Goal: Task Accomplishment & Management: Manage account settings

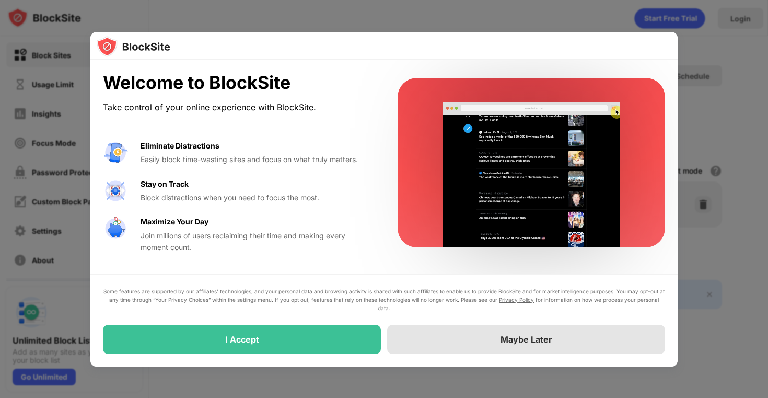
click at [520, 343] on div "Maybe Later" at bounding box center [526, 339] width 52 height 10
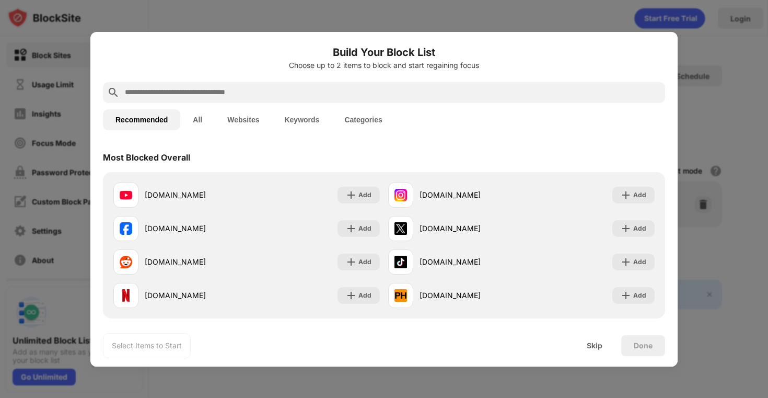
click at [231, 91] on input "text" at bounding box center [392, 92] width 537 height 13
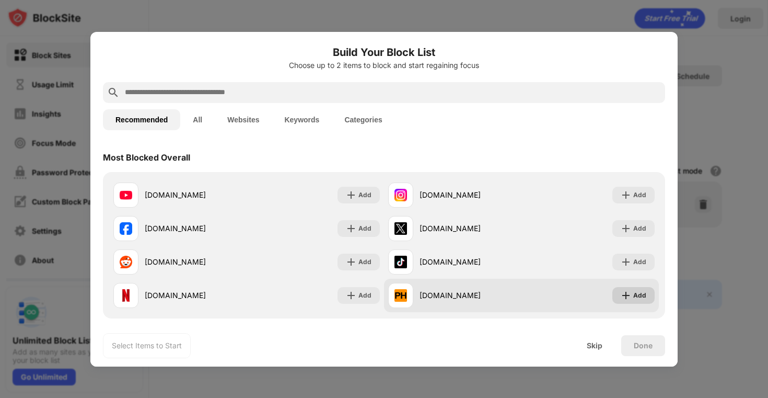
click at [635, 295] on div "Add" at bounding box center [639, 295] width 13 height 10
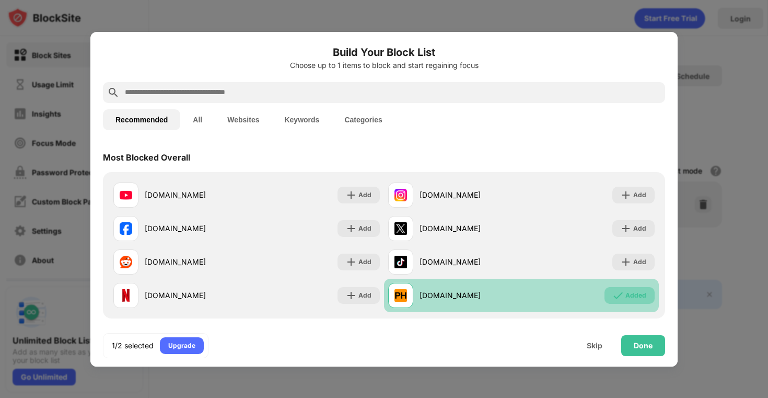
click at [626, 295] on div "Added" at bounding box center [635, 295] width 21 height 10
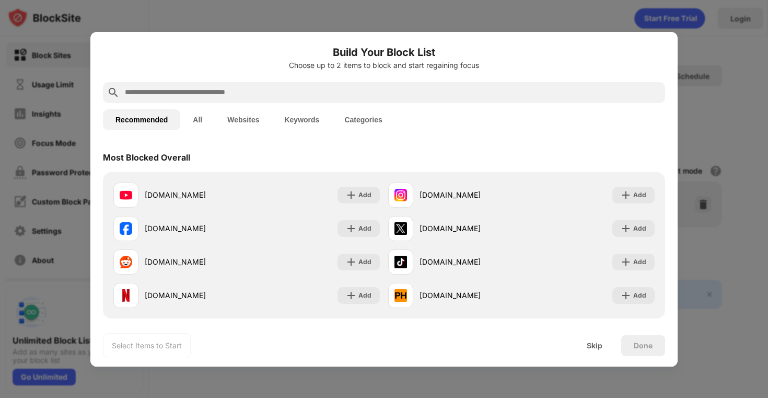
click at [365, 95] on input "text" at bounding box center [392, 92] width 537 height 13
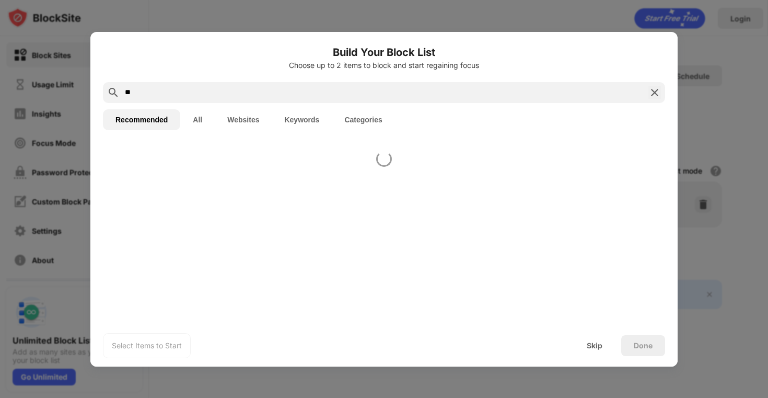
type input "*"
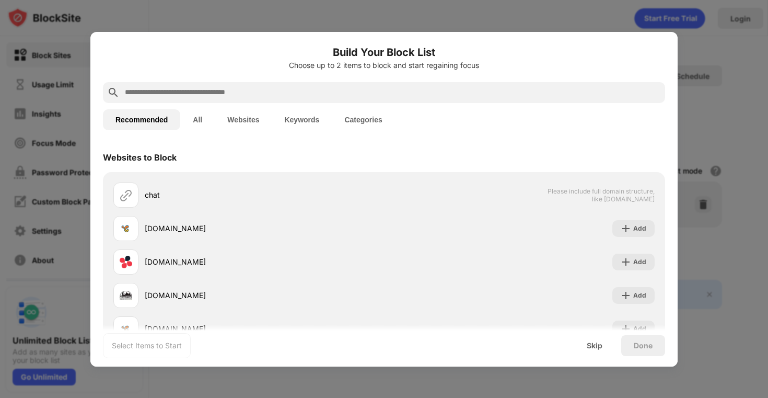
click at [248, 119] on button "Websites" at bounding box center [243, 119] width 57 height 21
click at [251, 95] on input "text" at bounding box center [392, 92] width 537 height 13
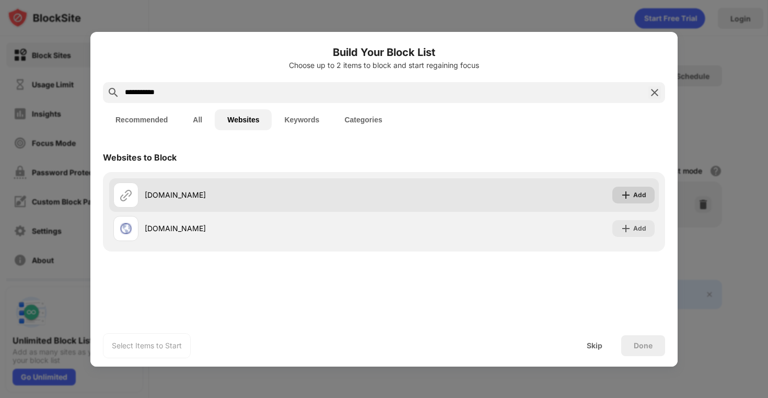
click at [627, 193] on img at bounding box center [626, 195] width 10 height 10
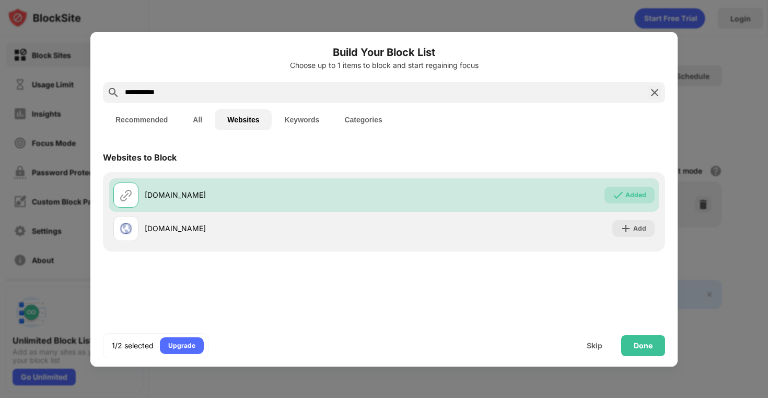
click at [277, 95] on input "**********" at bounding box center [384, 92] width 520 height 13
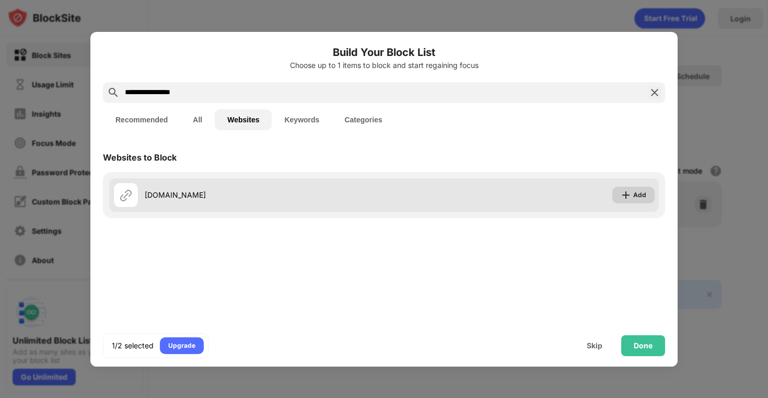
type input "**********"
click at [634, 195] on div "Add" at bounding box center [639, 195] width 13 height 10
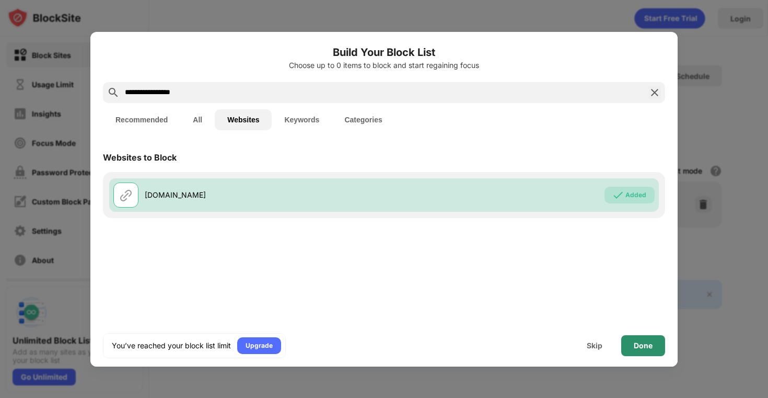
click at [637, 344] on div "Done" at bounding box center [643, 345] width 19 height 8
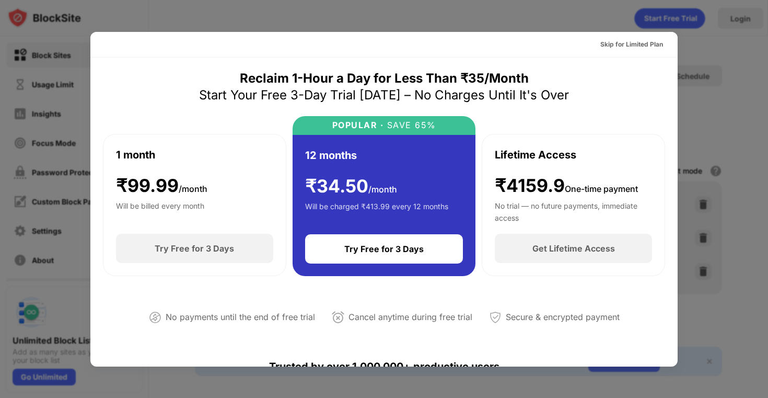
click at [560, 11] on div at bounding box center [384, 199] width 768 height 398
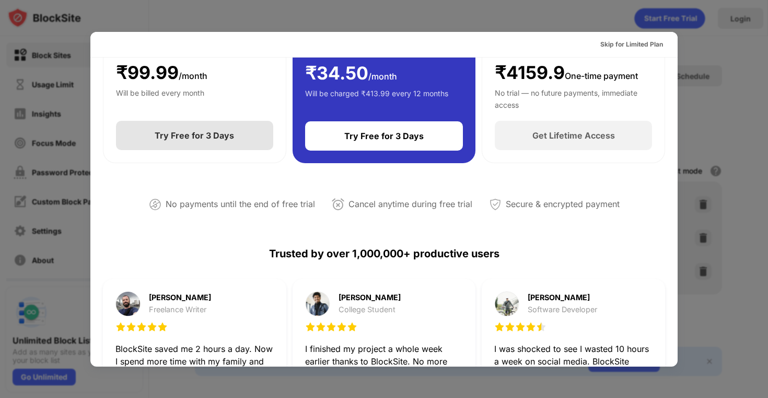
scroll to position [510, 0]
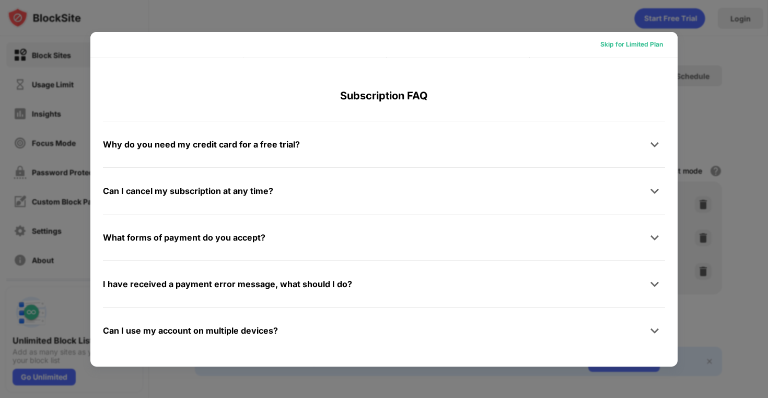
click at [611, 43] on div "Skip for Limited Plan" at bounding box center [631, 44] width 63 height 10
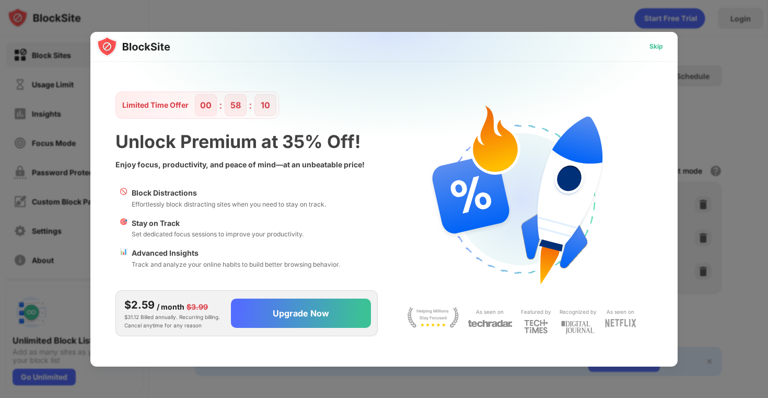
click at [654, 45] on div "Skip" at bounding box center [656, 46] width 14 height 10
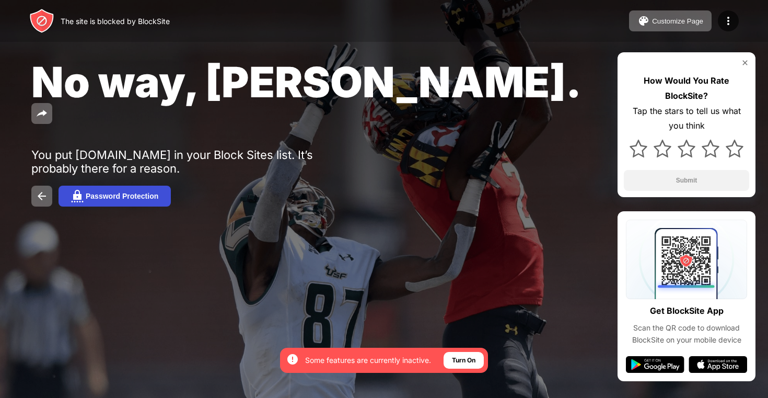
click at [131, 192] on div "Password Protection" at bounding box center [122, 196] width 73 height 8
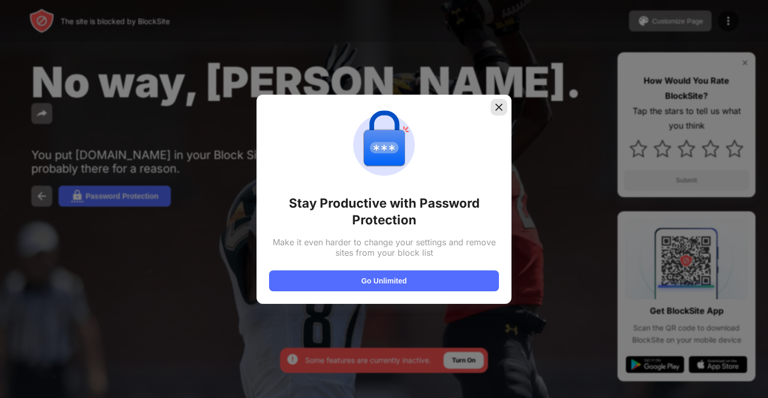
click at [497, 107] on img at bounding box center [499, 107] width 10 height 10
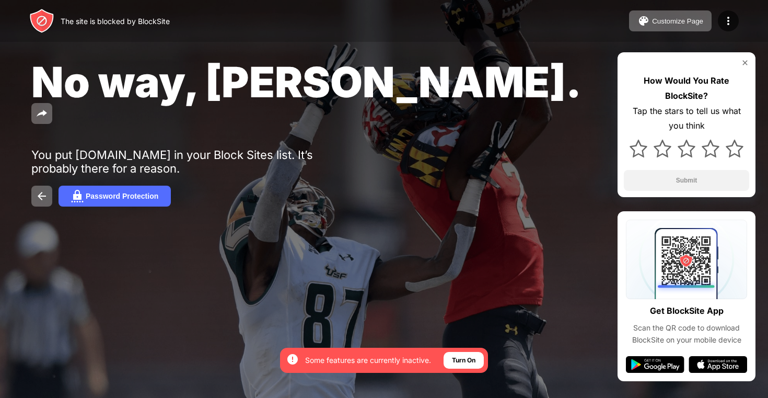
click at [745, 63] on img at bounding box center [745, 63] width 8 height 8
